Goal: Transaction & Acquisition: Purchase product/service

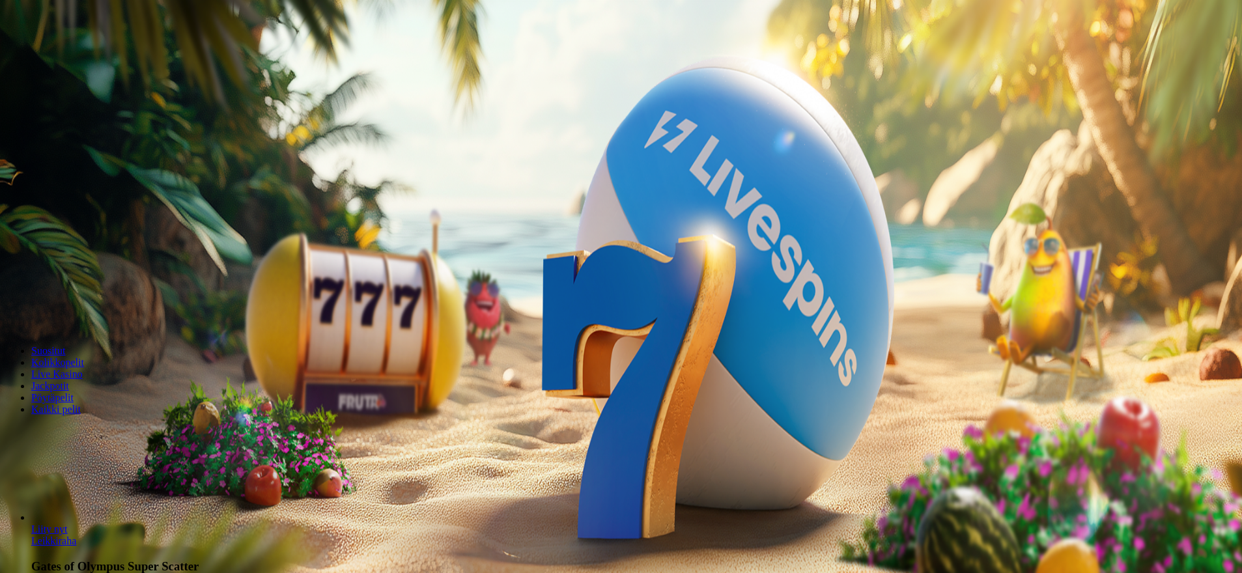
click at [69, 54] on button "Talletus 0.00 €" at bounding box center [37, 47] width 64 height 14
click at [98, 298] on input "***" at bounding box center [51, 304] width 92 height 13
type input "***"
click at [94, 323] on button "TALLETA JA PELAA" at bounding box center [49, 330] width 89 height 14
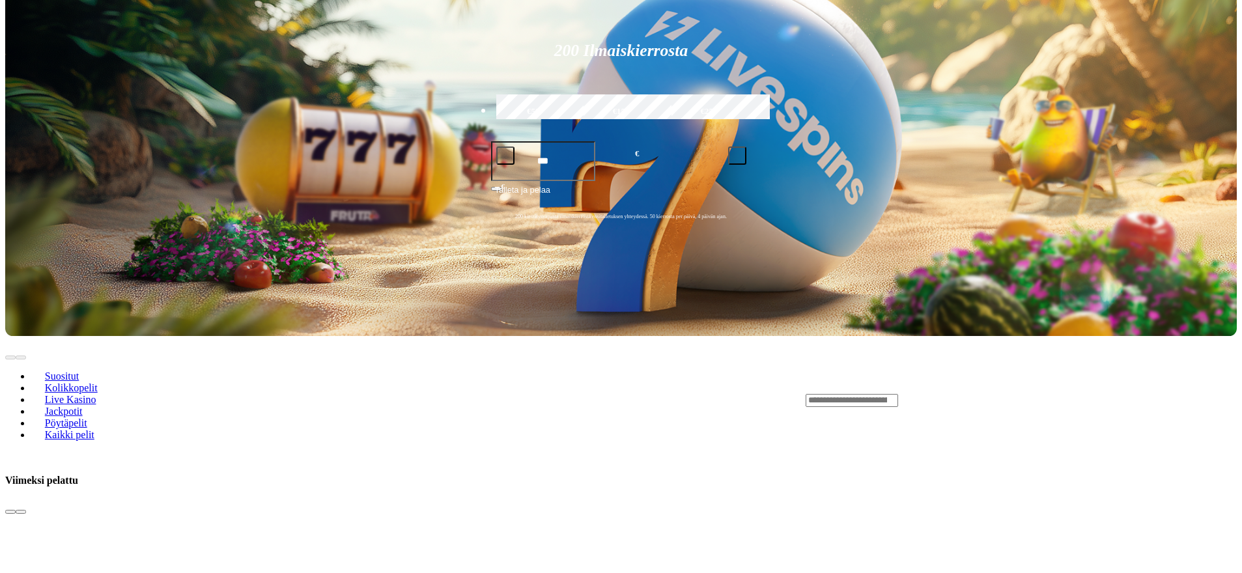
drag, startPoint x: 1217, startPoint y: 472, endPoint x: 1212, endPoint y: 505, distance: 33.6
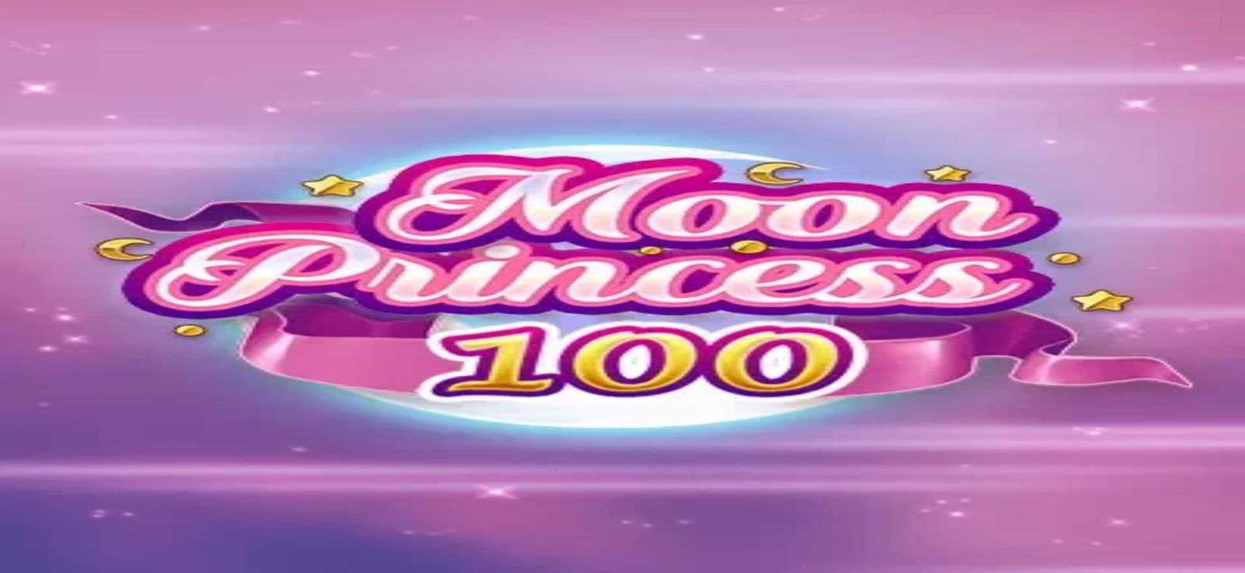
click at [10, 529] on span "close icon" at bounding box center [10, 529] width 0 height 0
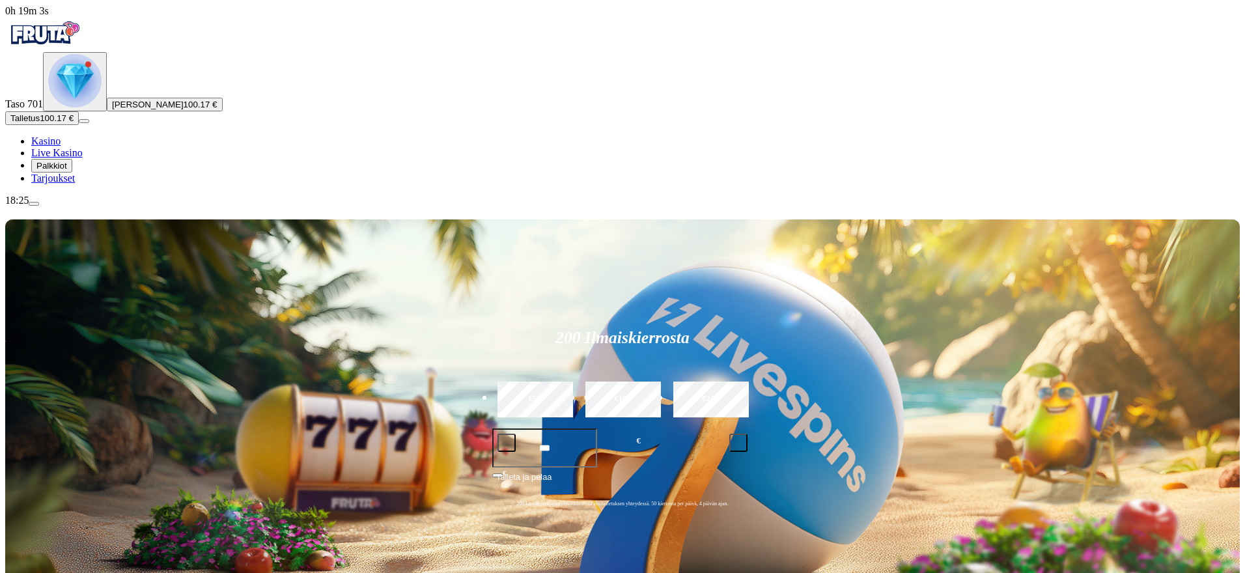
click at [1124, 220] on div "200 Ilmaiskierrosta €50 €150 €250 *** € € Talleta ja pelaa 200 kierrätysvapaata…" at bounding box center [622, 422] width 1235 height 404
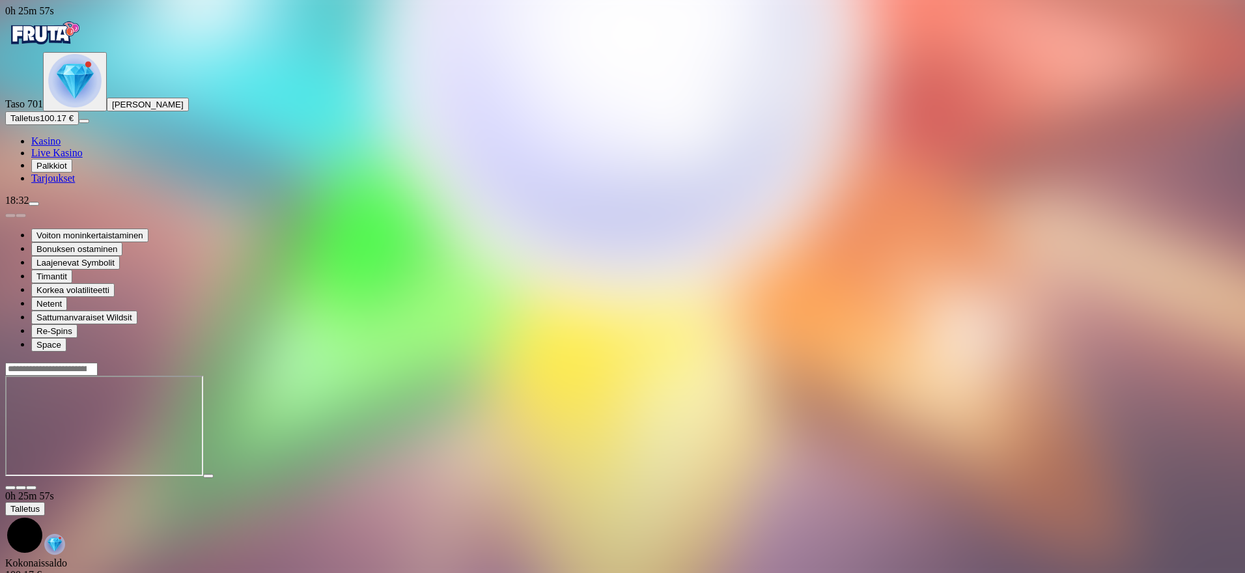
click at [94, 109] on div "Primary" at bounding box center [74, 81] width 53 height 55
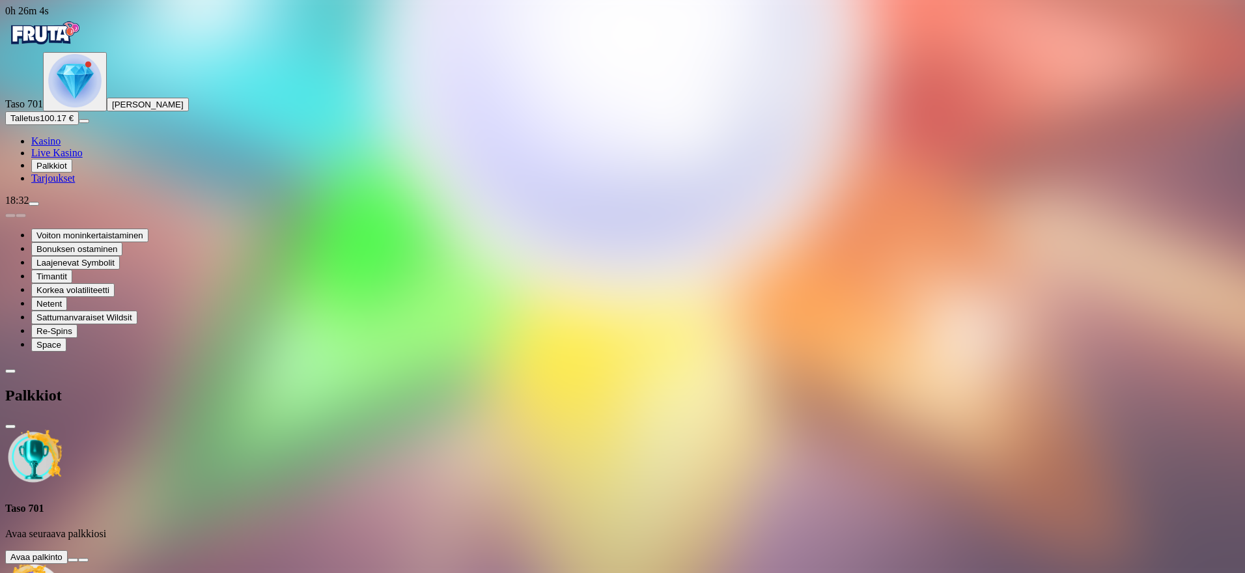
click at [78, 558] on button at bounding box center [73, 560] width 10 height 4
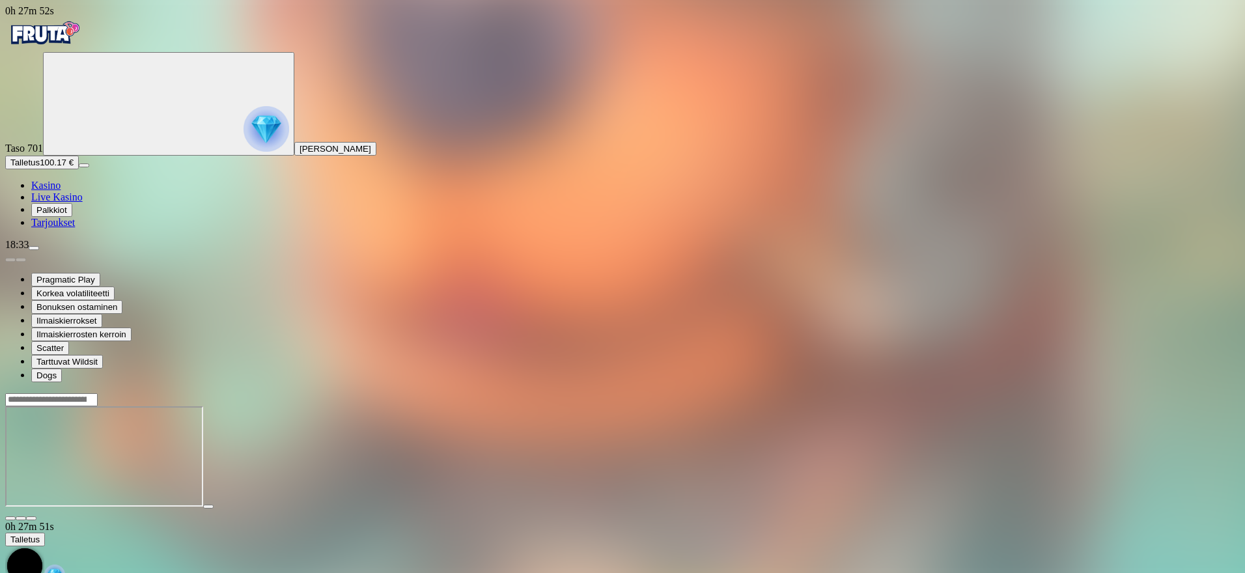
click at [79, 169] on button "Talletus 100.17 €" at bounding box center [42, 163] width 74 height 14
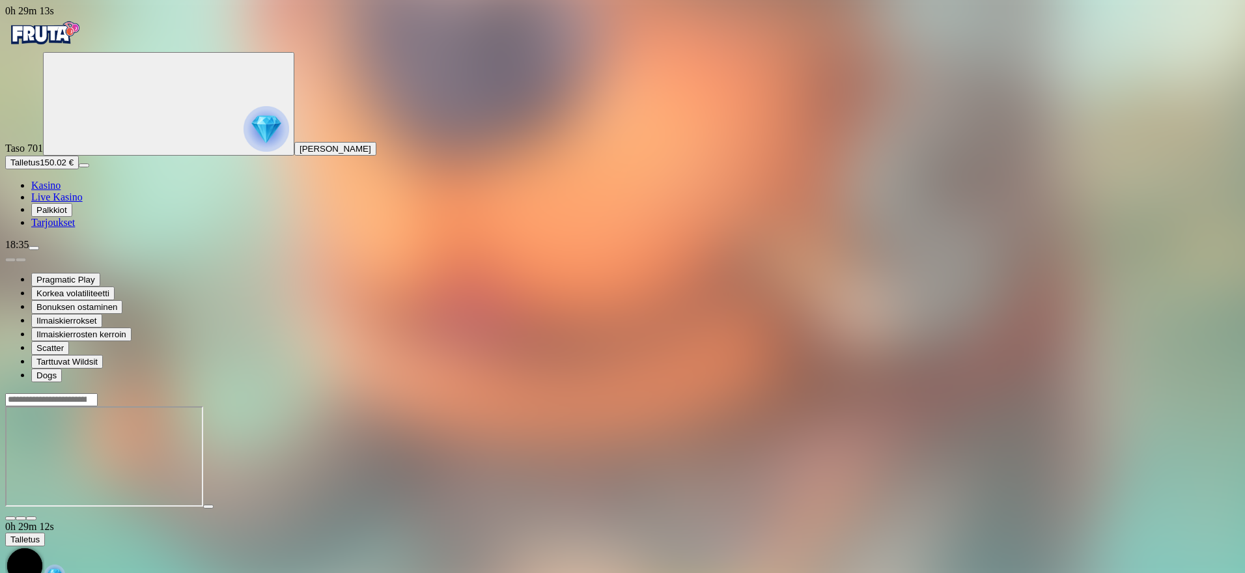
click at [10, 518] on span "close icon" at bounding box center [10, 518] width 0 height 0
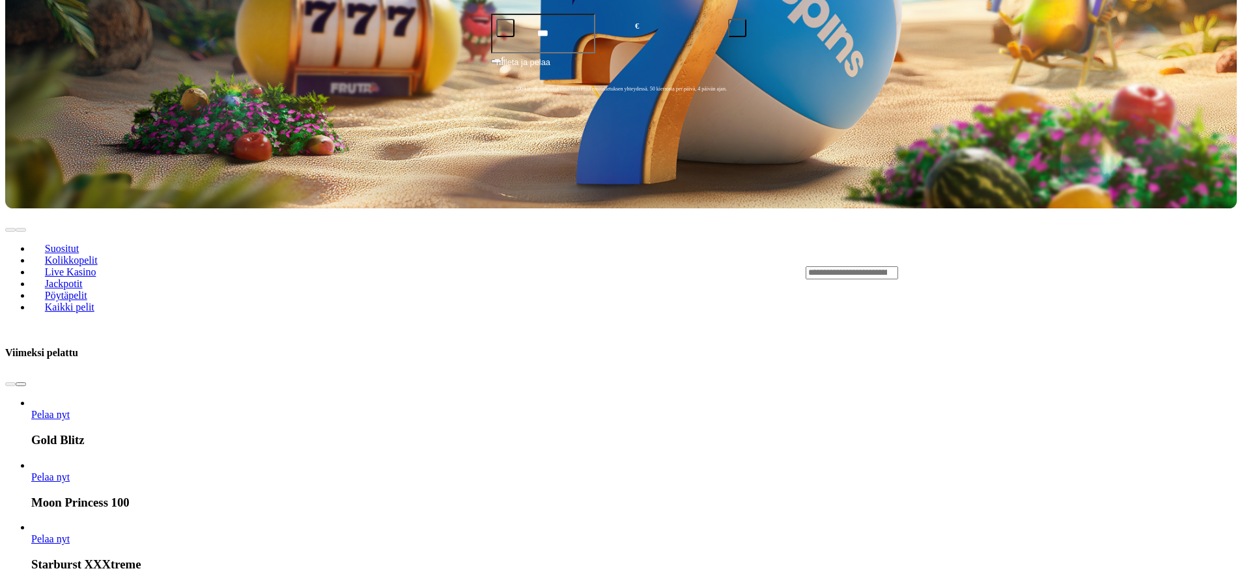
drag, startPoint x: 655, startPoint y: 421, endPoint x: 632, endPoint y: 444, distance: 31.8
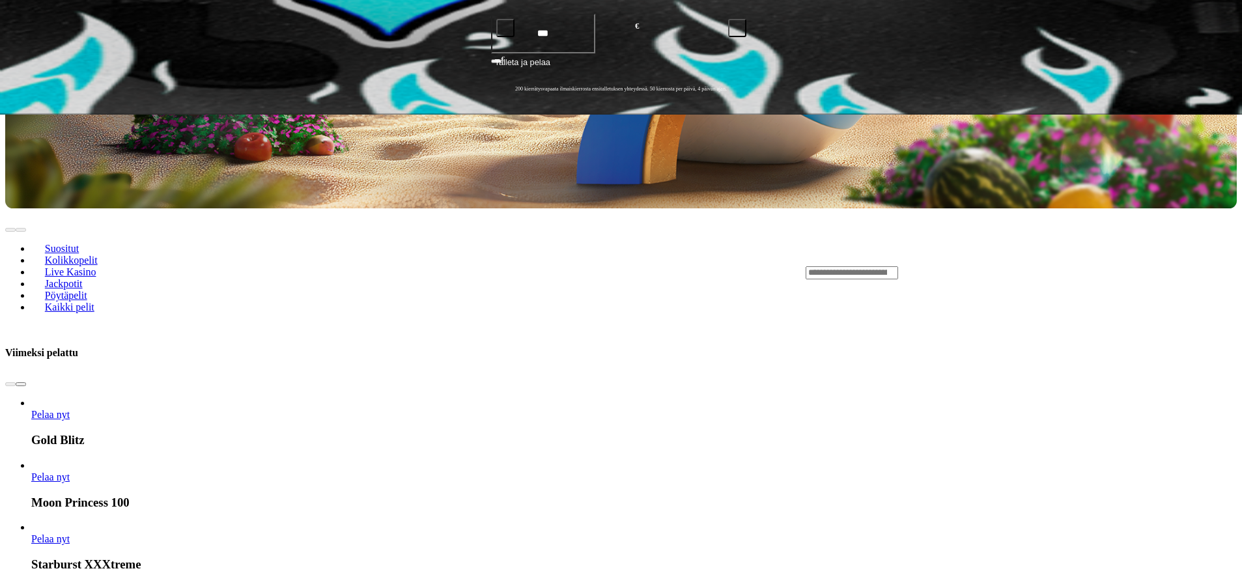
scroll to position [1012, 0]
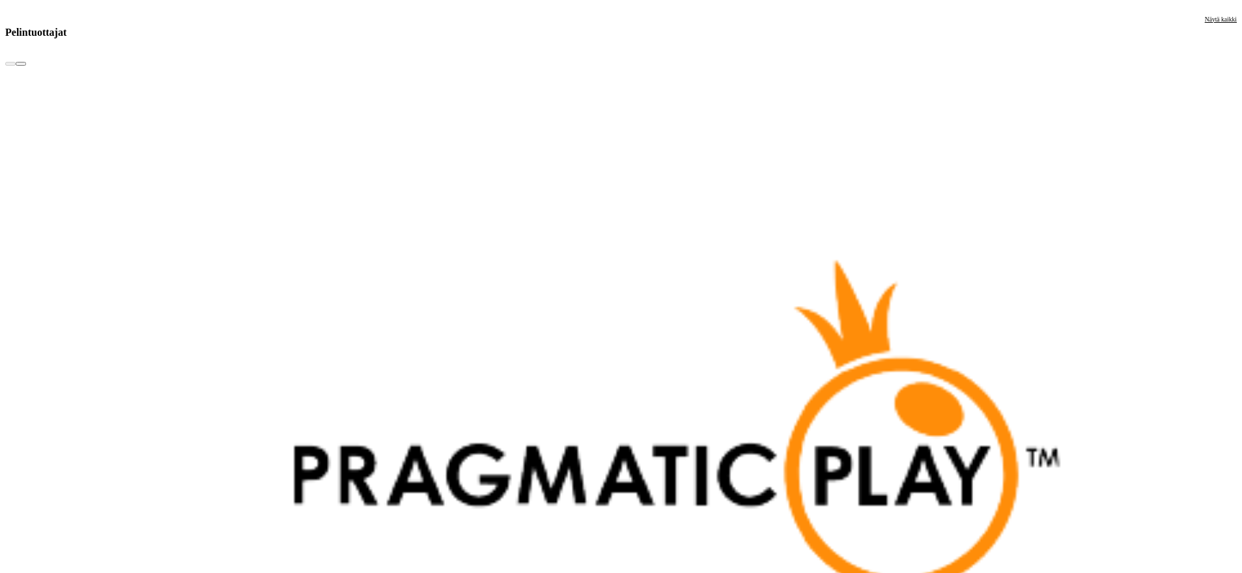
drag, startPoint x: 814, startPoint y: 373, endPoint x: 810, endPoint y: 430, distance: 56.8
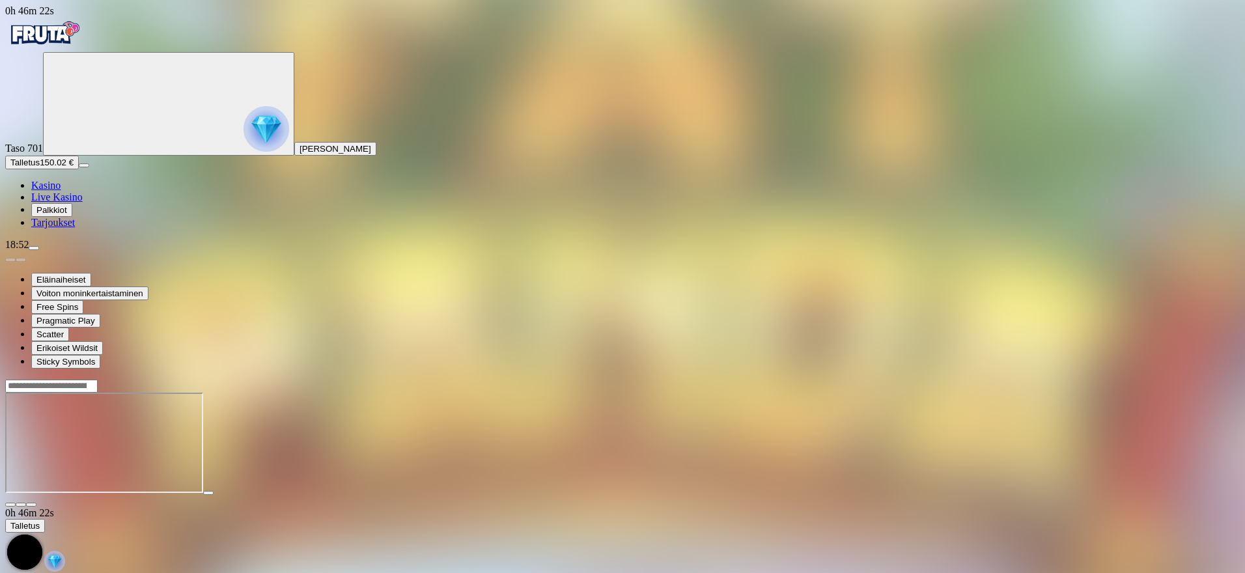
click at [10, 505] on span "close icon" at bounding box center [10, 505] width 0 height 0
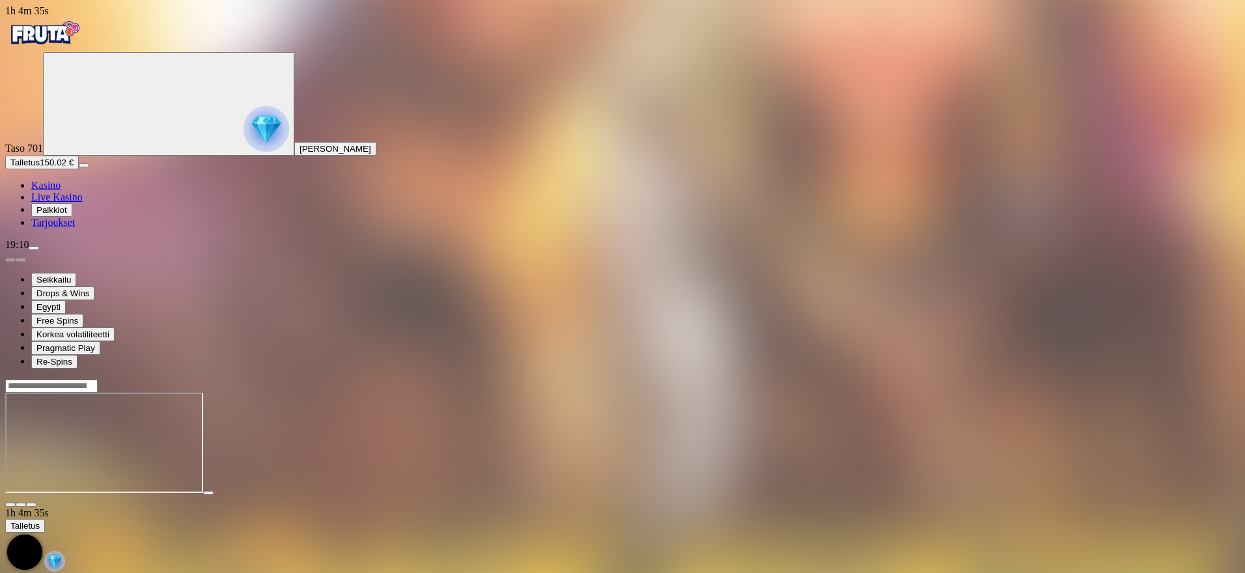
click at [10, 505] on span "close icon" at bounding box center [10, 505] width 0 height 0
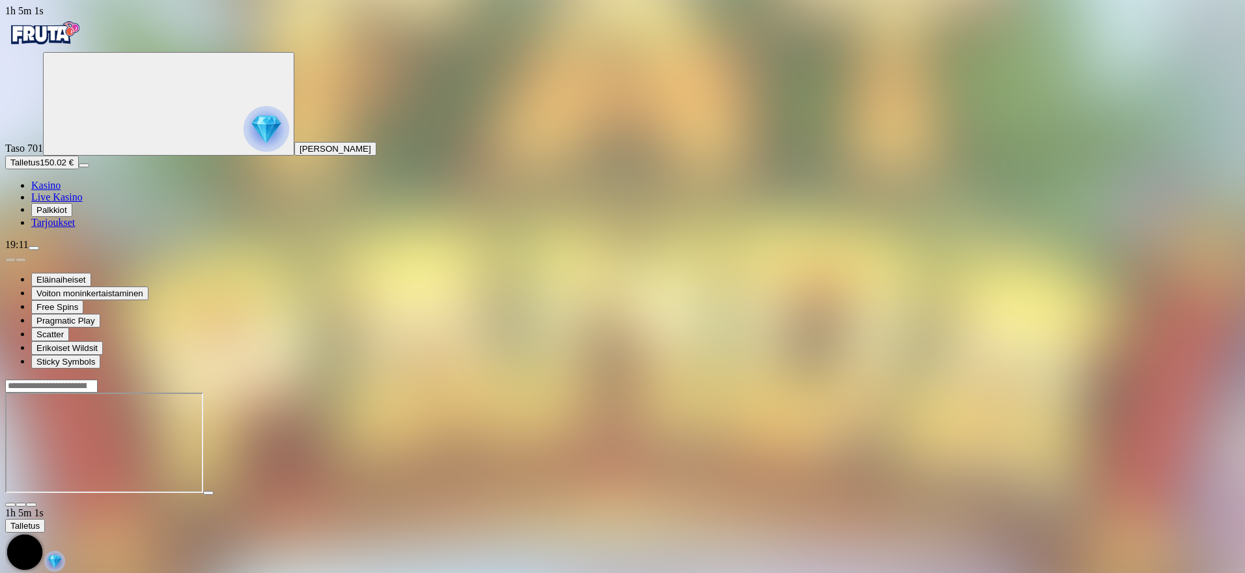
click at [10, 505] on span "close icon" at bounding box center [10, 505] width 0 height 0
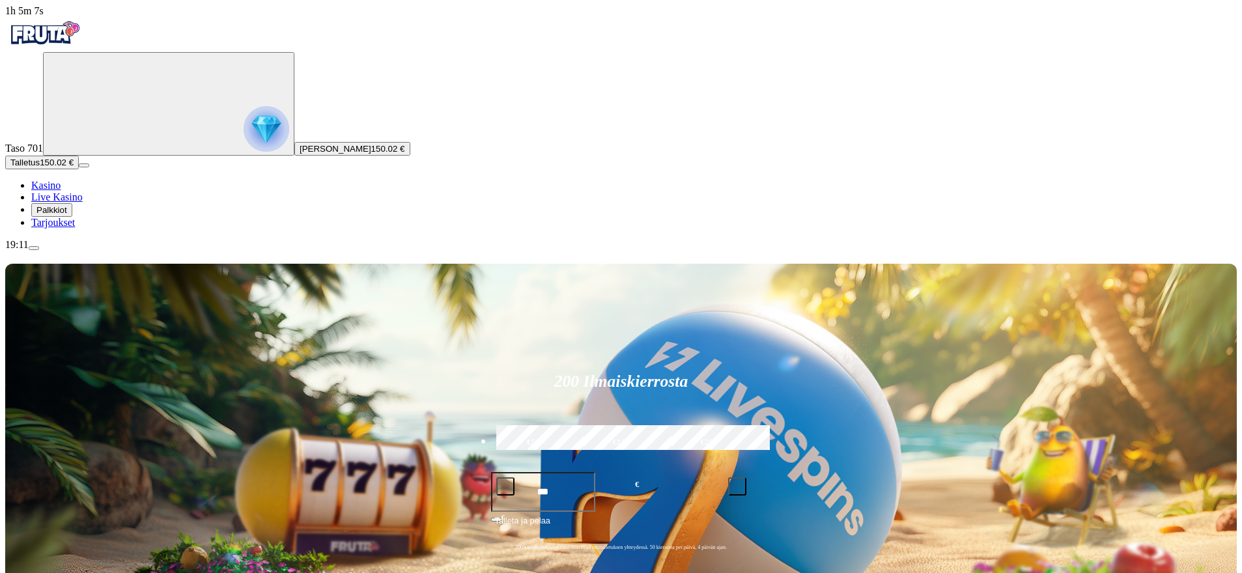
drag, startPoint x: 1094, startPoint y: 510, endPoint x: 1245, endPoint y: 225, distance: 322.3
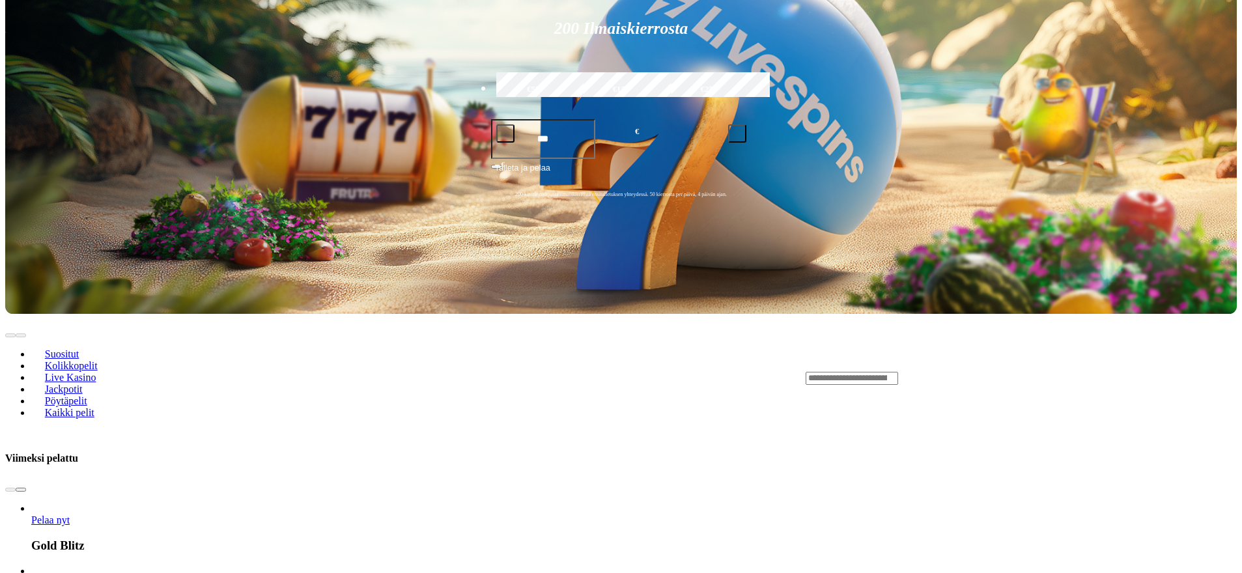
drag, startPoint x: 1184, startPoint y: 186, endPoint x: 1187, endPoint y: 249, distance: 63.3
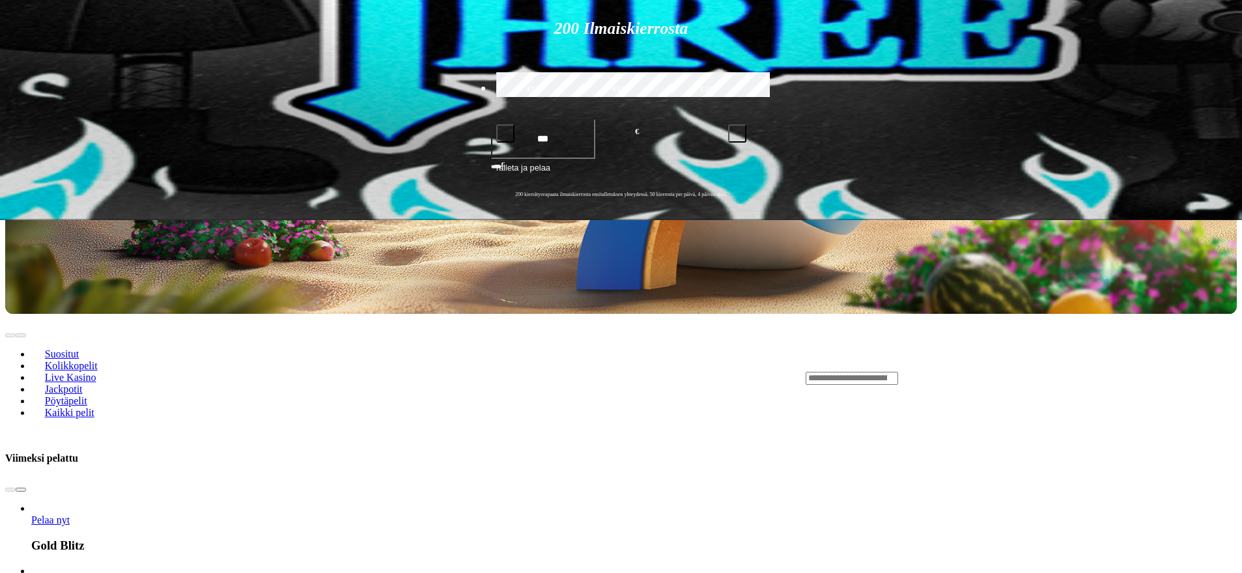
scroll to position [721, 0]
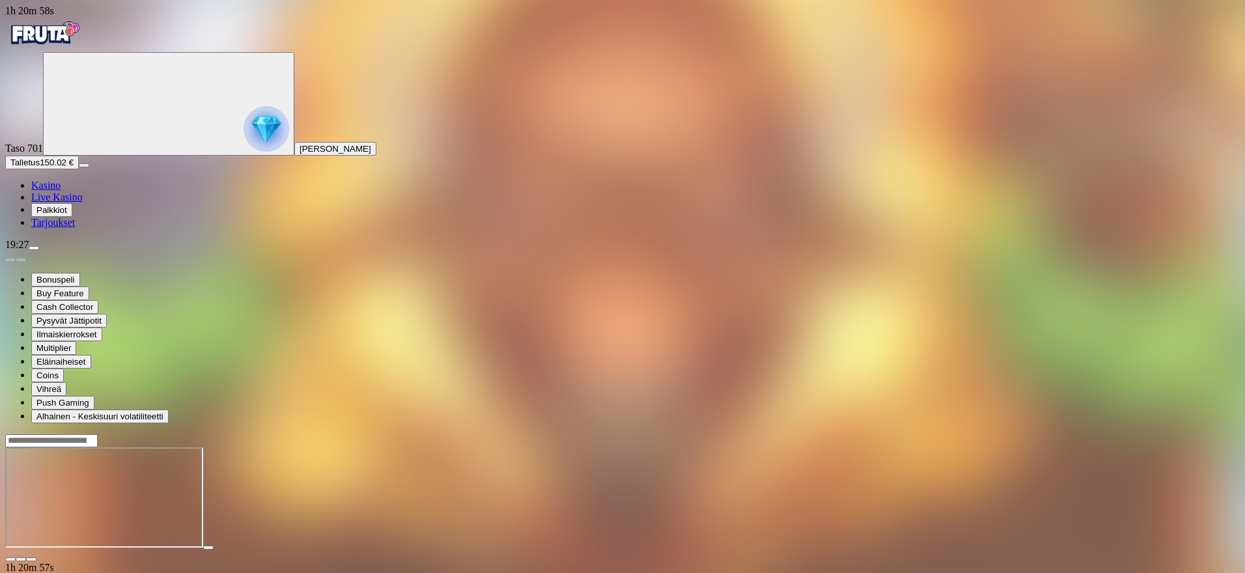
click at [10, 560] on span "close icon" at bounding box center [10, 560] width 0 height 0
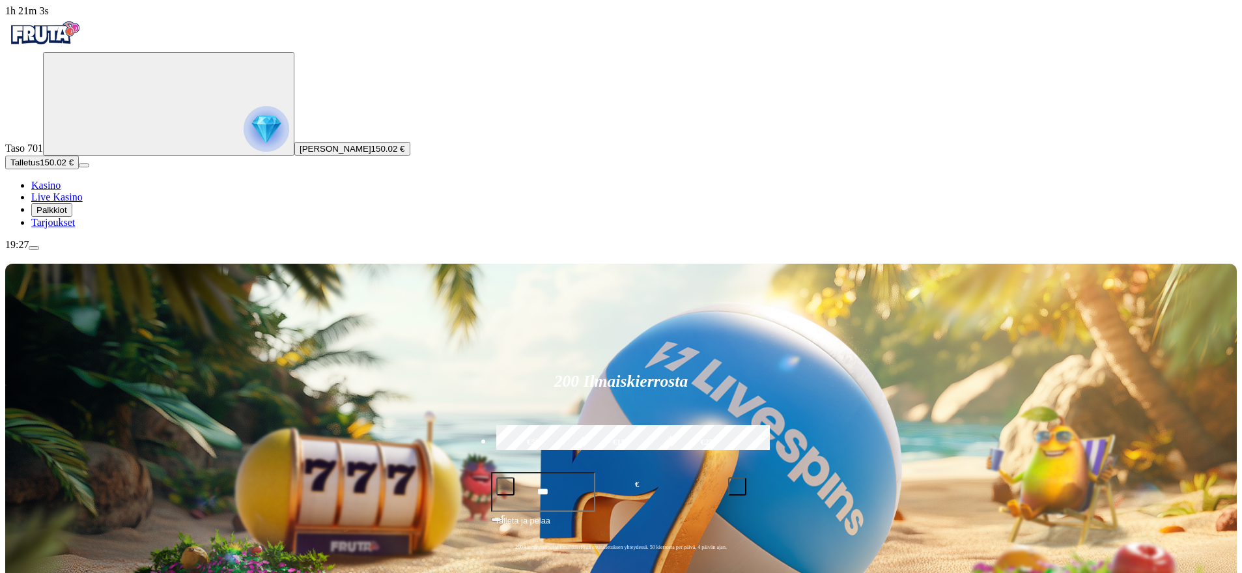
drag, startPoint x: 928, startPoint y: 461, endPoint x: 1049, endPoint y: 399, distance: 136.0
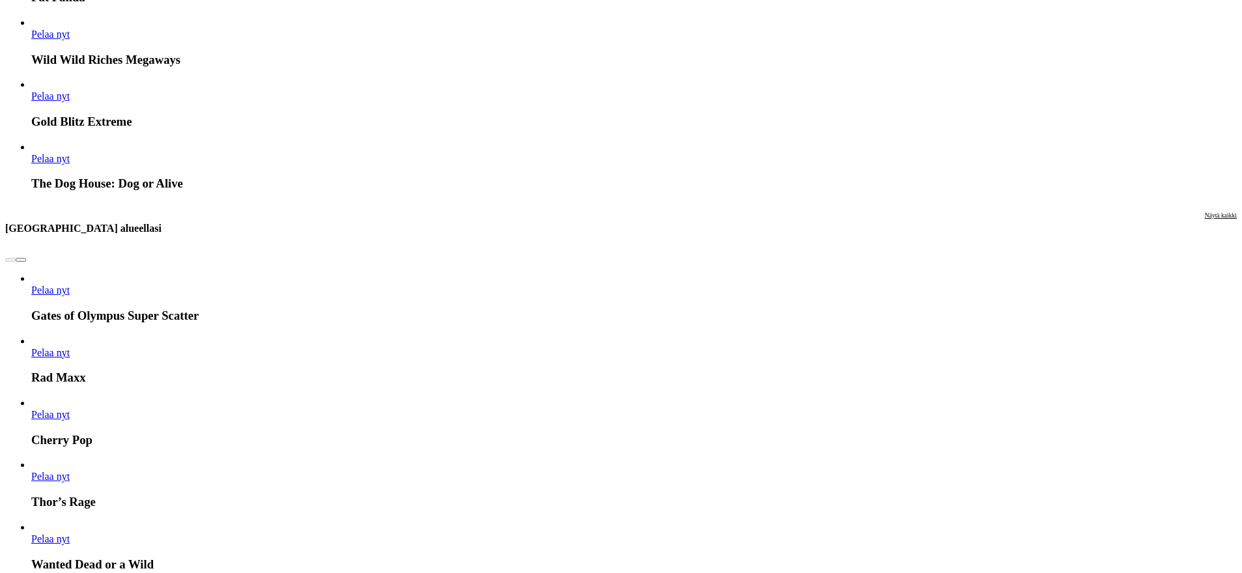
drag, startPoint x: 1196, startPoint y: 299, endPoint x: 1191, endPoint y: 335, distance: 36.8
